Goal: Task Accomplishment & Management: Manage account settings

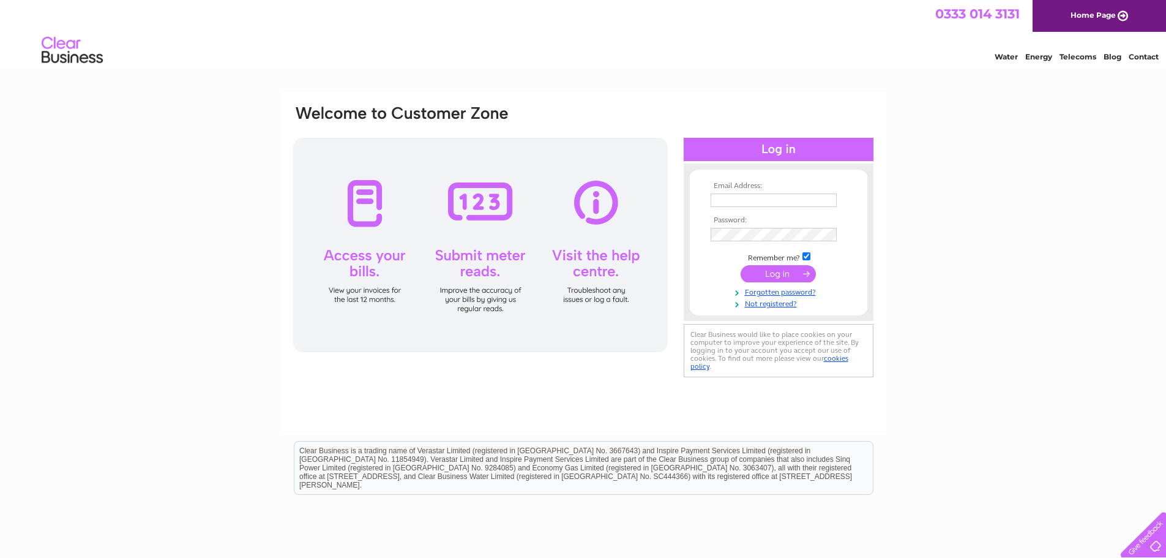
type input "accounts@ruthlee.co.uk"
click at [782, 269] on input "submit" at bounding box center [778, 273] width 75 height 17
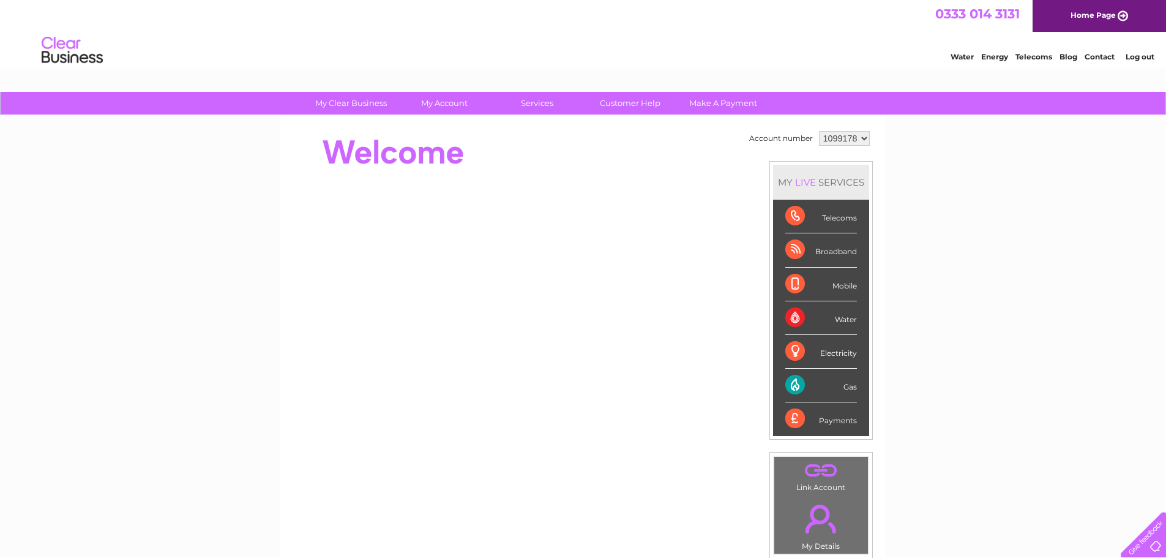
click at [824, 139] on select "1099178 1099180 1099968 1099969" at bounding box center [844, 138] width 51 height 15
select select "1099968"
click at [819, 131] on select "1099178 1099180 1099968 1099969" at bounding box center [844, 138] width 51 height 15
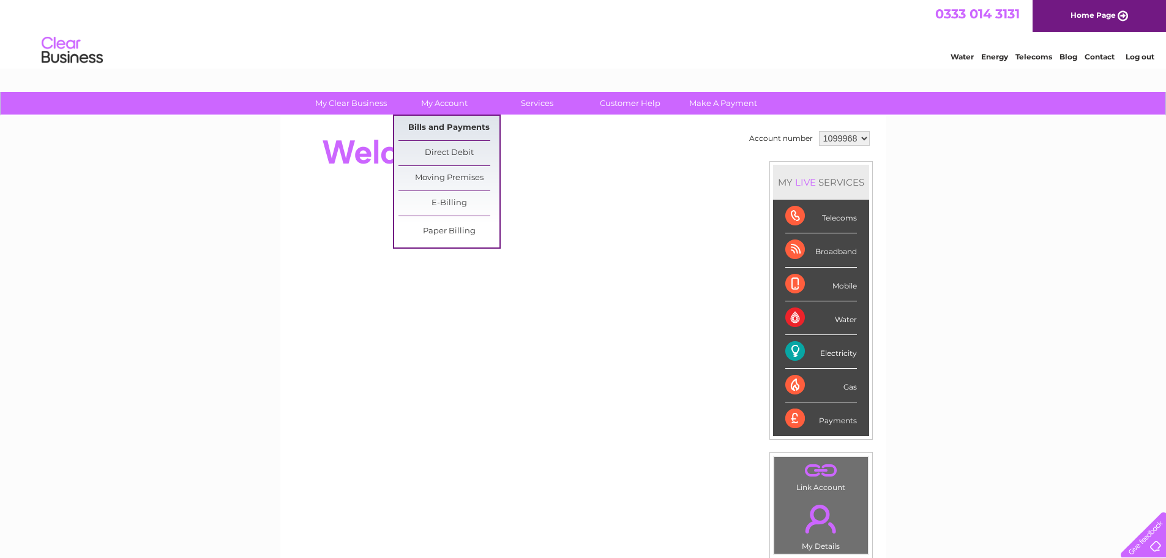
click at [438, 127] on link "Bills and Payments" at bounding box center [448, 128] width 101 height 24
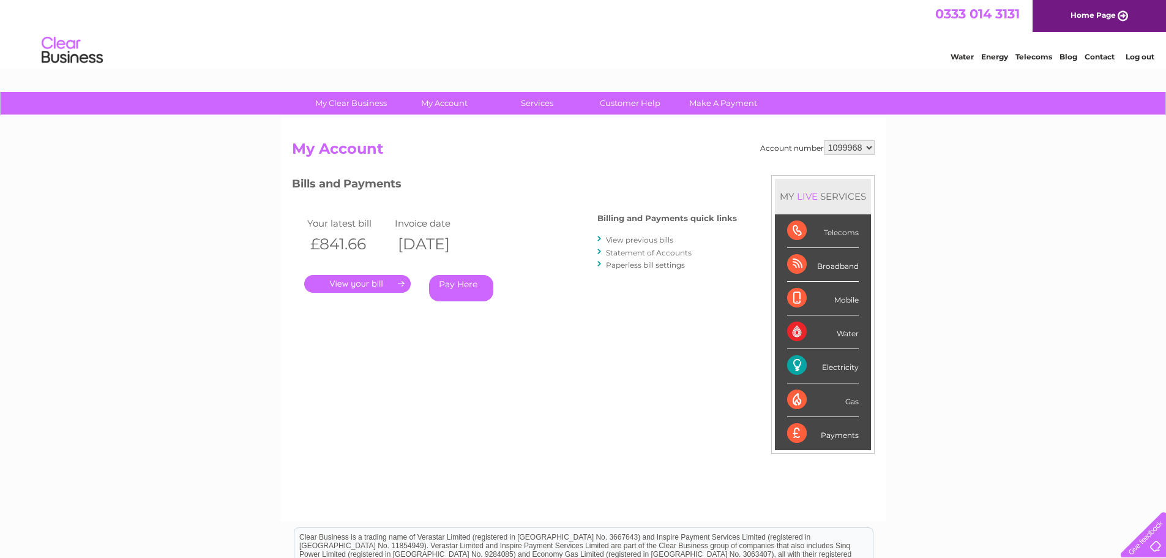
click at [365, 284] on link "." at bounding box center [357, 284] width 106 height 18
